Goal: Information Seeking & Learning: Check status

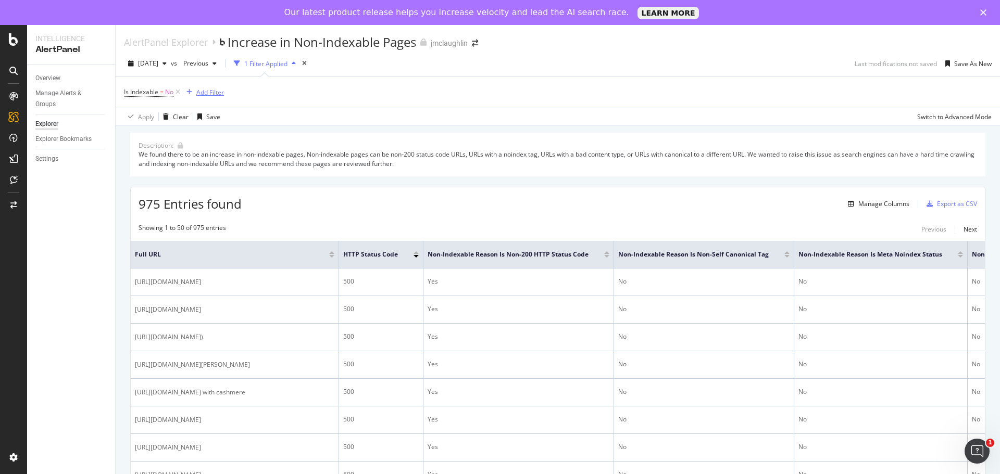
click at [207, 93] on div "Add Filter" at bounding box center [210, 92] width 28 height 9
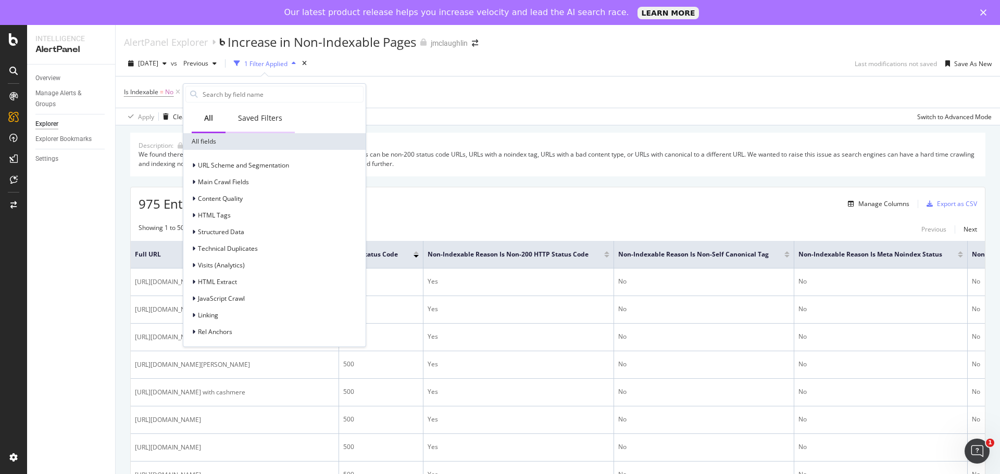
click at [261, 117] on div "Saved Filters" at bounding box center [260, 118] width 44 height 10
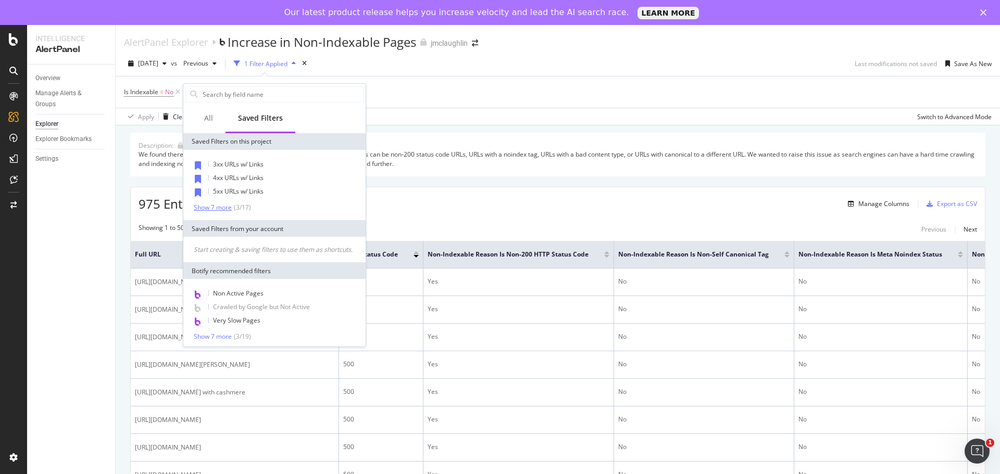
click at [209, 209] on div "Show 7 more" at bounding box center [213, 207] width 38 height 7
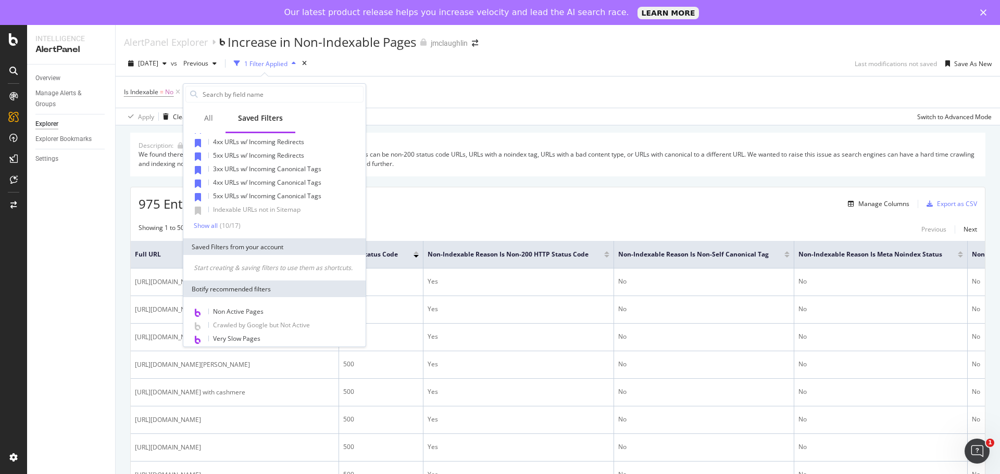
scroll to position [107, 0]
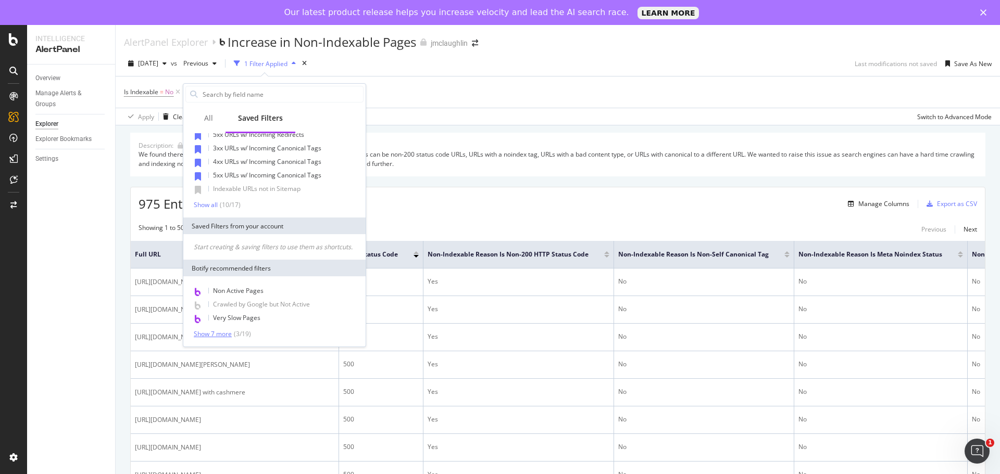
click at [210, 331] on div "Show 7 more" at bounding box center [213, 334] width 38 height 7
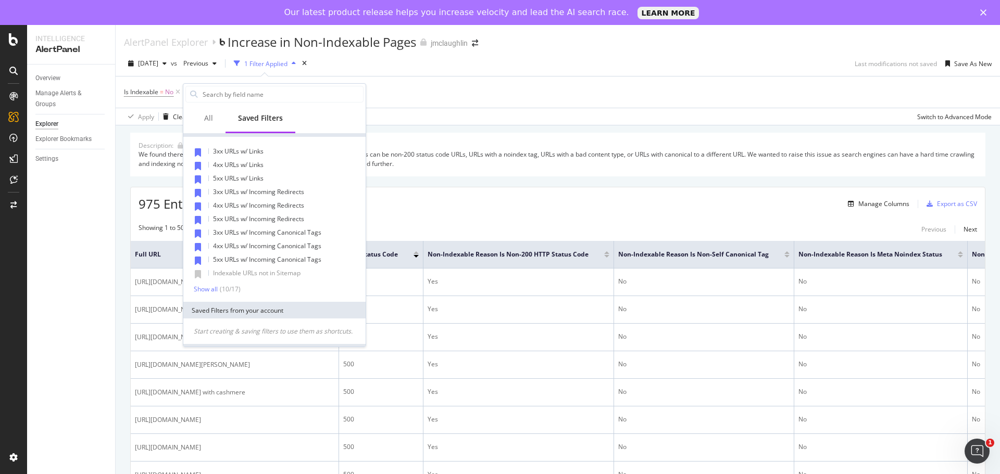
scroll to position [0, 0]
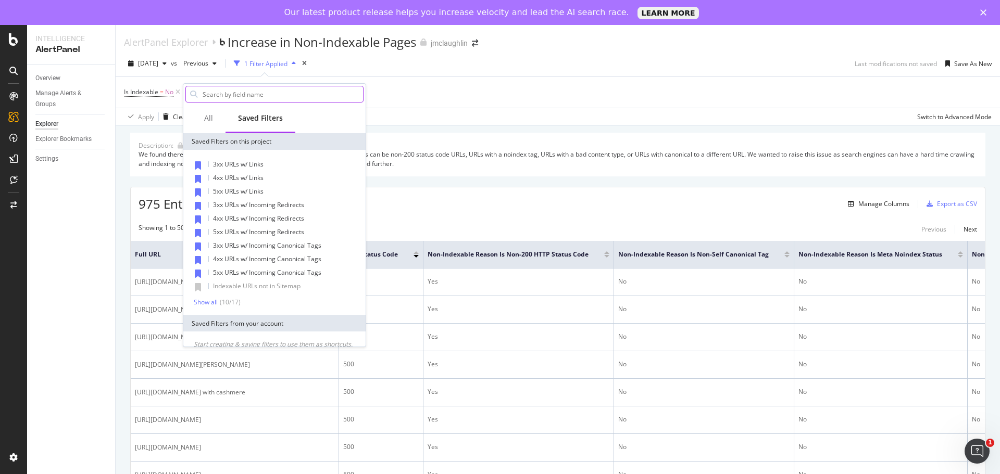
click at [253, 94] on input "text" at bounding box center [282, 94] width 161 height 16
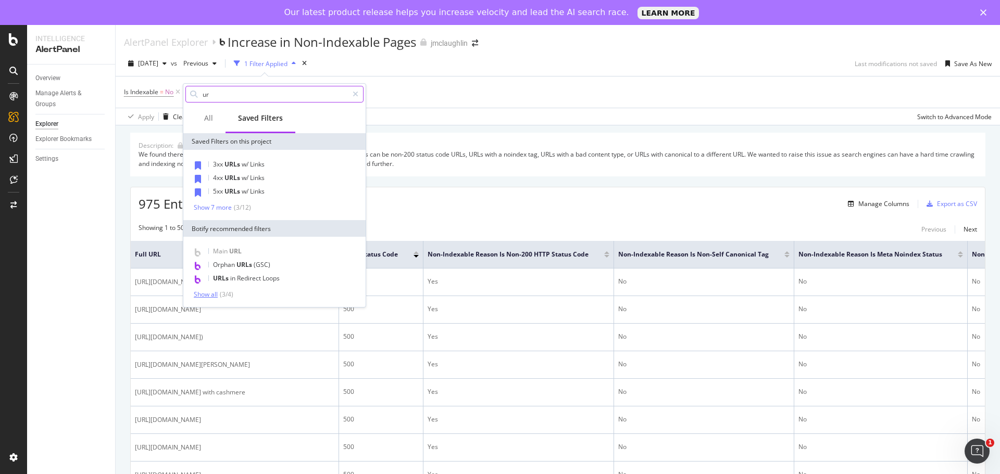
type input "ur"
click at [210, 294] on div "Show all" at bounding box center [206, 294] width 24 height 7
click at [215, 209] on div "Show 7 more" at bounding box center [213, 207] width 38 height 7
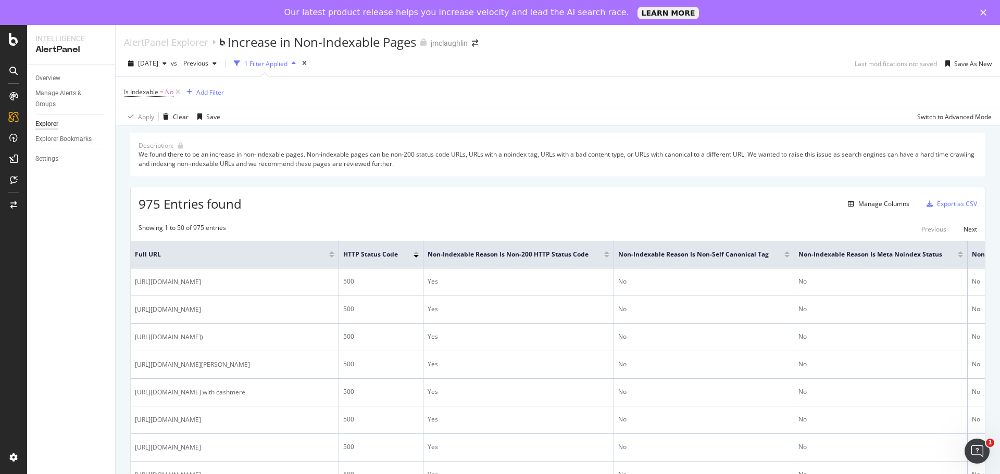
click at [441, 200] on div "975 Entries found Manage Columns Export as CSV" at bounding box center [558, 200] width 854 height 26
